Goal: Information Seeking & Learning: Find specific page/section

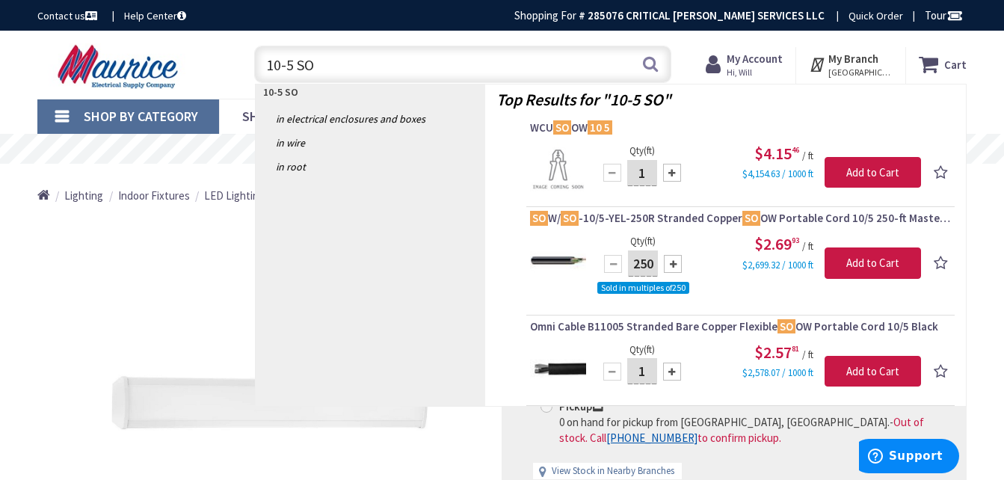
drag, startPoint x: 310, startPoint y: 64, endPoint x: 251, endPoint y: 67, distance: 59.9
click at [251, 67] on div "10-5 SO 10-5 SO Search" at bounding box center [459, 64] width 425 height 48
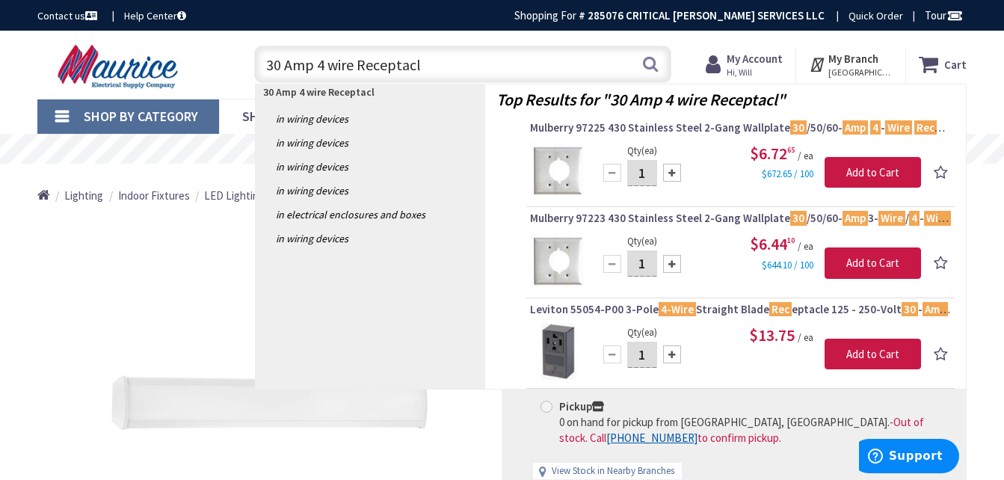
type input "30 Amp 4 wire Receptacle"
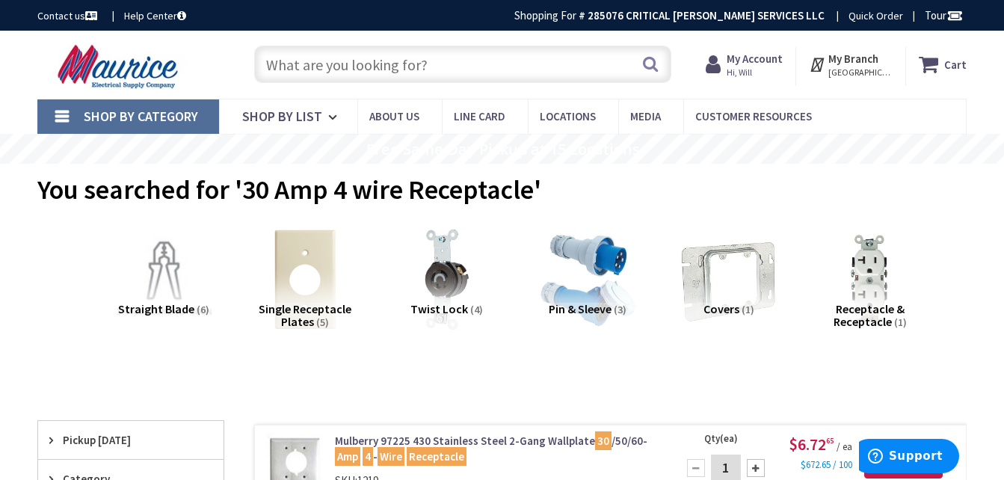
click at [358, 64] on input "text" at bounding box center [462, 64] width 417 height 37
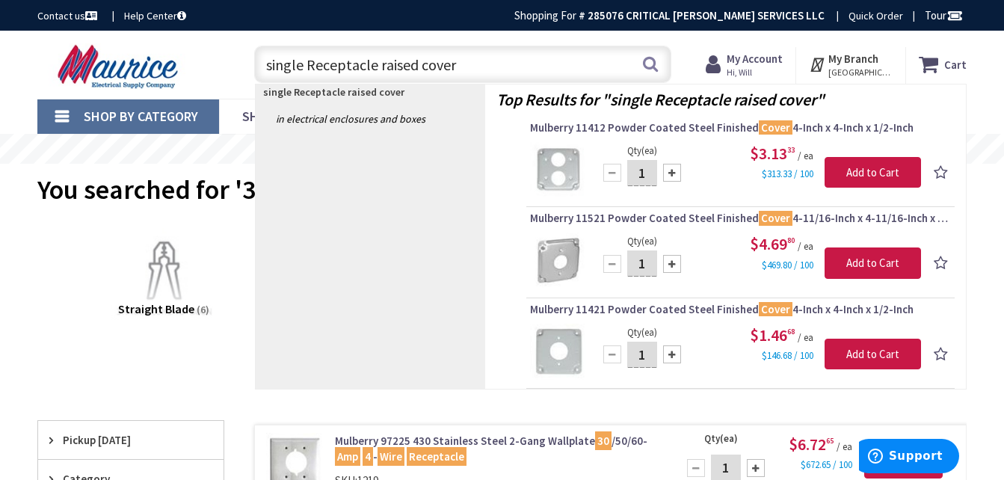
drag, startPoint x: 458, startPoint y: 67, endPoint x: 221, endPoint y: 60, distance: 237.2
click at [221, 60] on div "Toggle Nav single Receptacle raised cover single Receptacle raised cover Search…" at bounding box center [502, 65] width 952 height 50
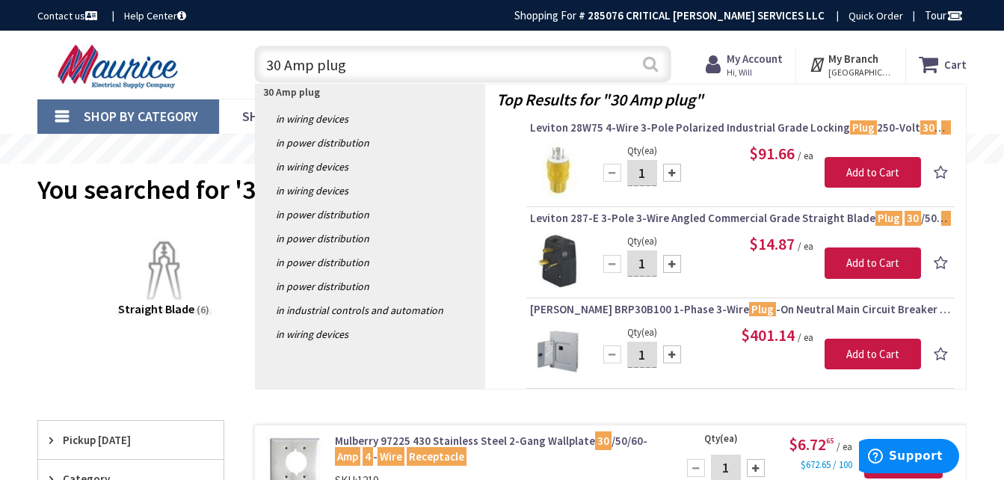
type input "30 Amp plug"
click at [645, 65] on button "Search" at bounding box center [650, 64] width 19 height 34
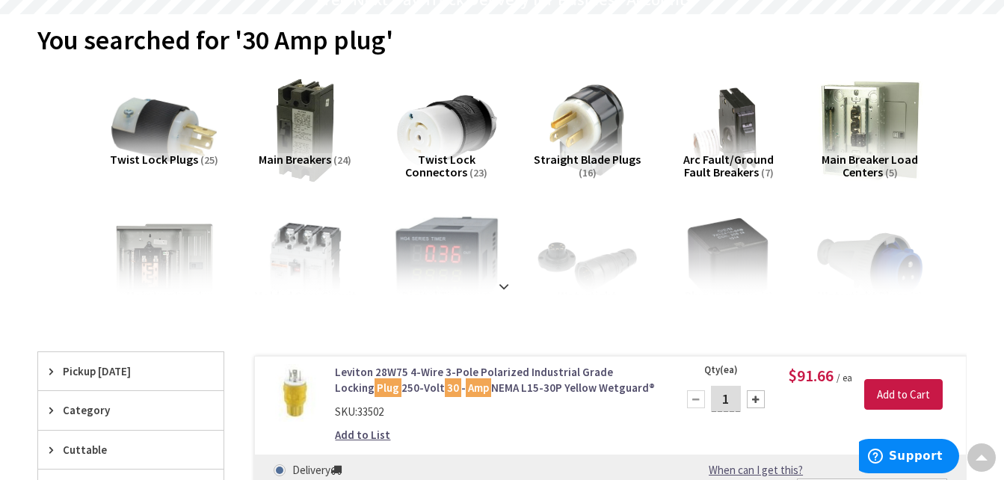
click at [162, 156] on span "Twist Lock Plugs" at bounding box center [154, 159] width 88 height 15
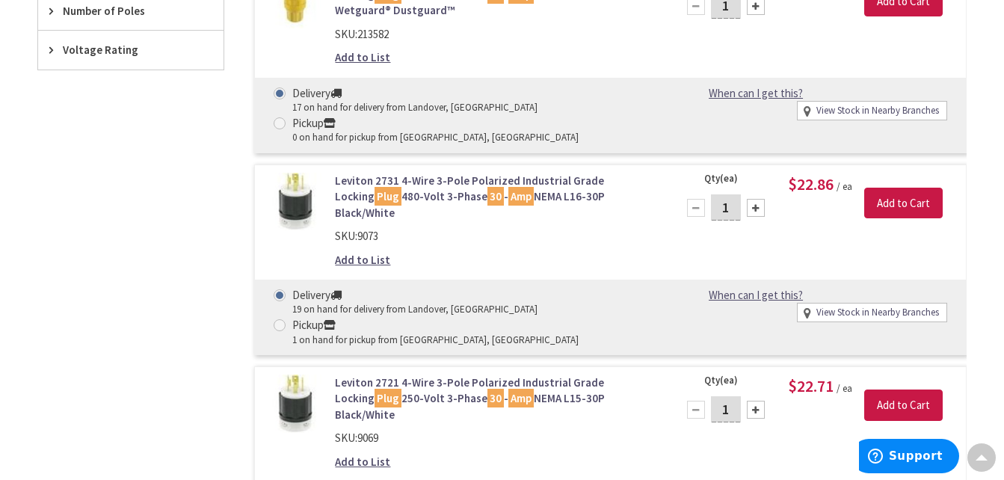
scroll to position [773, 0]
